Goal: Find specific page/section: Find specific page/section

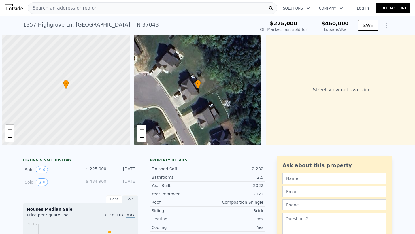
scroll to position [0, 2]
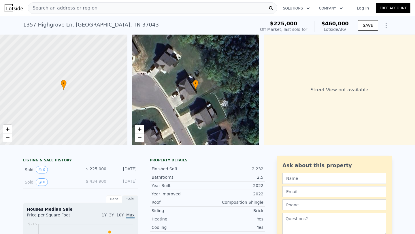
click at [90, 5] on span "Search an address or region" at bounding box center [62, 8] width 69 height 7
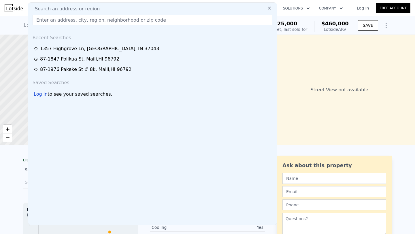
type input "[URL][DOMAIN_NAME]?"
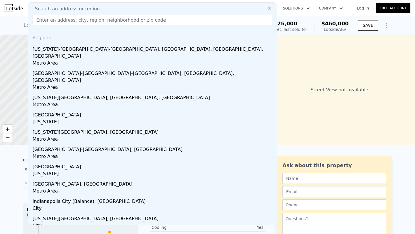
scroll to position [0, 0]
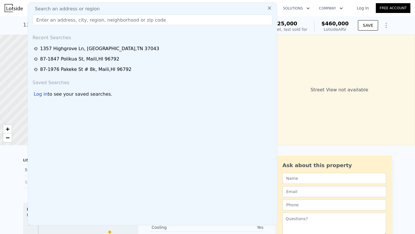
click at [180, 21] on input "text" at bounding box center [153, 20] width 240 height 10
paste input "[STREET_ADDRESS]"
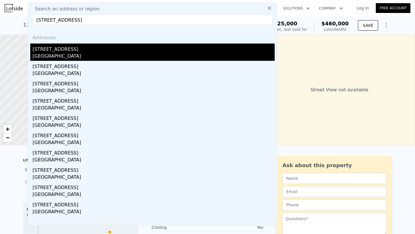
type input "[STREET_ADDRESS]"
click at [72, 51] on div "[STREET_ADDRESS]" at bounding box center [154, 47] width 242 height 9
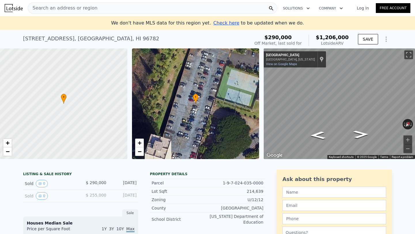
click at [98, 9] on div "Search an address or region" at bounding box center [152, 8] width 249 height 12
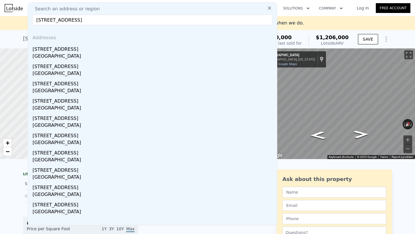
drag, startPoint x: 91, startPoint y: 20, endPoint x: 181, endPoint y: 19, distance: 89.5
click at [181, 19] on input "[STREET_ADDRESS]" at bounding box center [153, 20] width 240 height 10
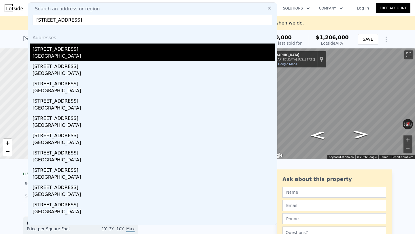
type input "[STREET_ADDRESS]"
click at [166, 46] on div "[STREET_ADDRESS]" at bounding box center [154, 47] width 242 height 9
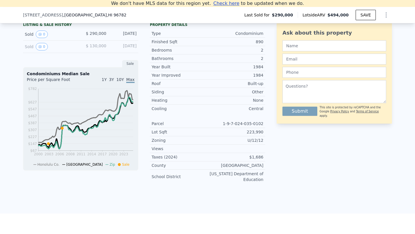
scroll to position [142, 0]
